Goal: Task Accomplishment & Management: Manage account settings

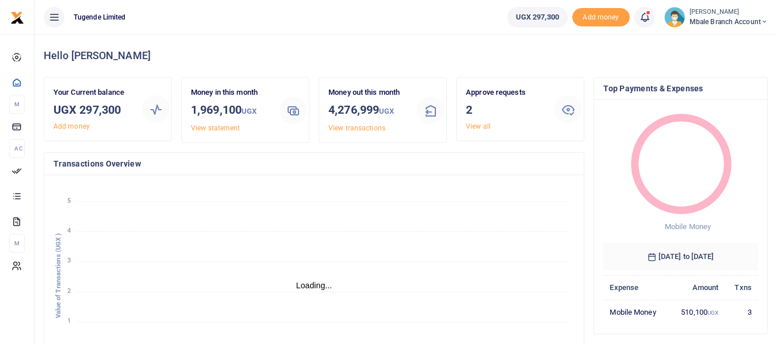
scroll to position [9, 9]
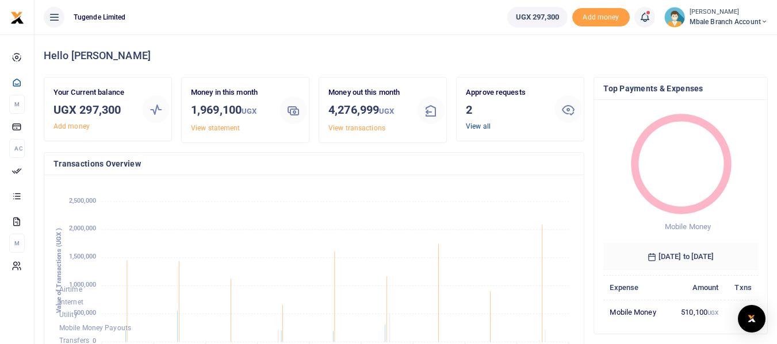
click at [478, 126] on link "View all" at bounding box center [478, 126] width 25 height 8
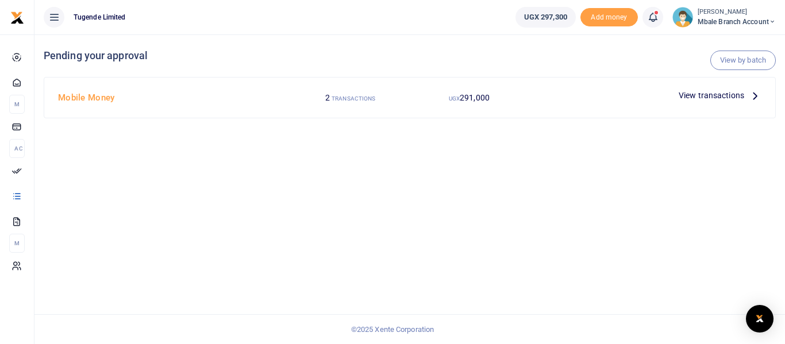
click at [716, 97] on span "View transactions" at bounding box center [712, 95] width 66 height 13
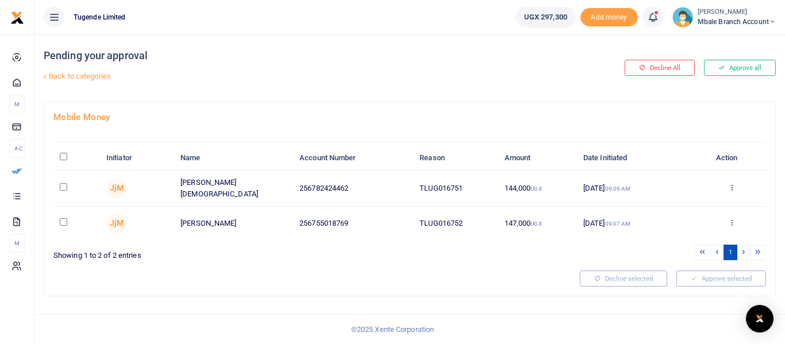
click at [62, 158] on input "\a \a : activate to sort column descending" at bounding box center [63, 156] width 7 height 7
checkbox input "true"
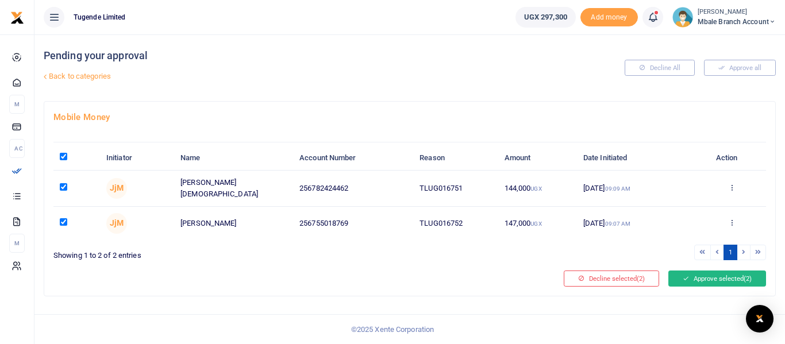
click at [701, 275] on button "Approve selected (2)" at bounding box center [717, 279] width 98 height 16
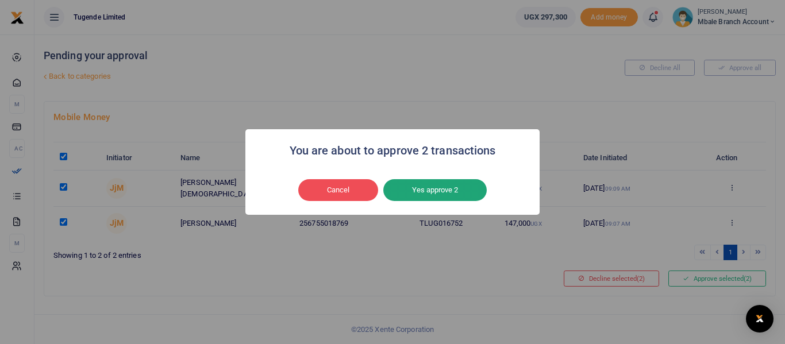
click at [424, 190] on button "Yes approve 2" at bounding box center [434, 190] width 103 height 22
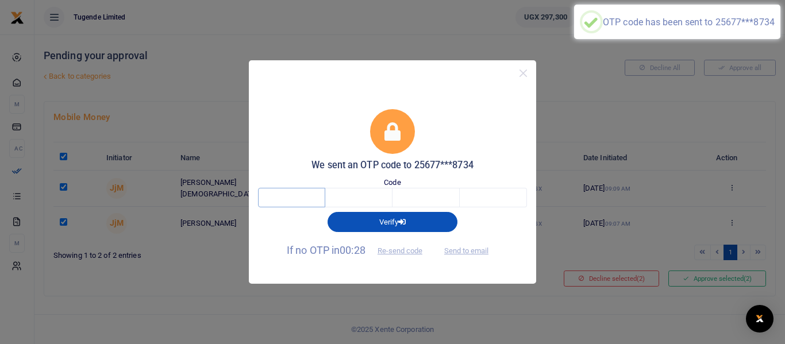
click at [305, 198] on input "text" at bounding box center [291, 198] width 67 height 20
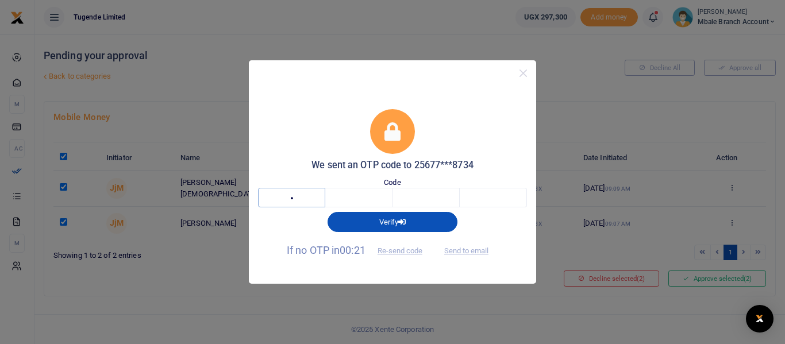
type input "4"
type input "0"
type input "5"
type input "4"
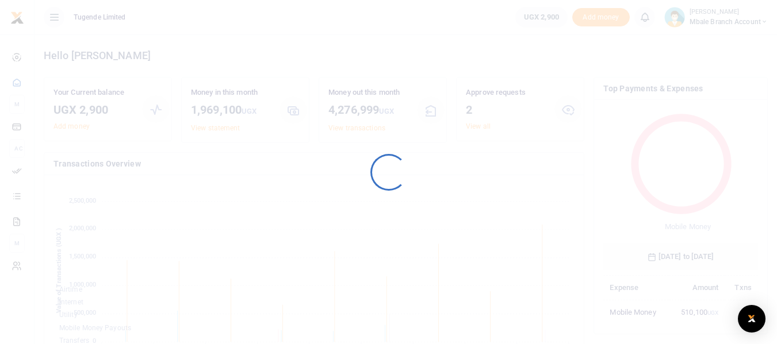
scroll to position [153, 146]
